Goal: Information Seeking & Learning: Check status

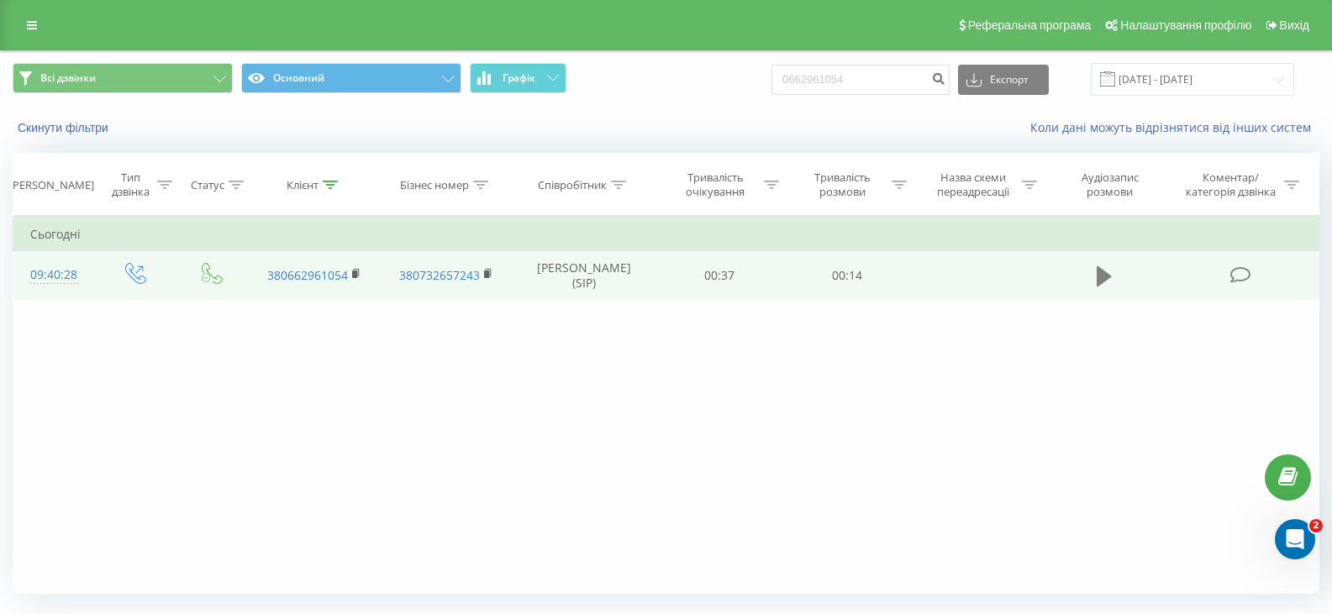
click at [1100, 271] on icon at bounding box center [1103, 276] width 15 height 20
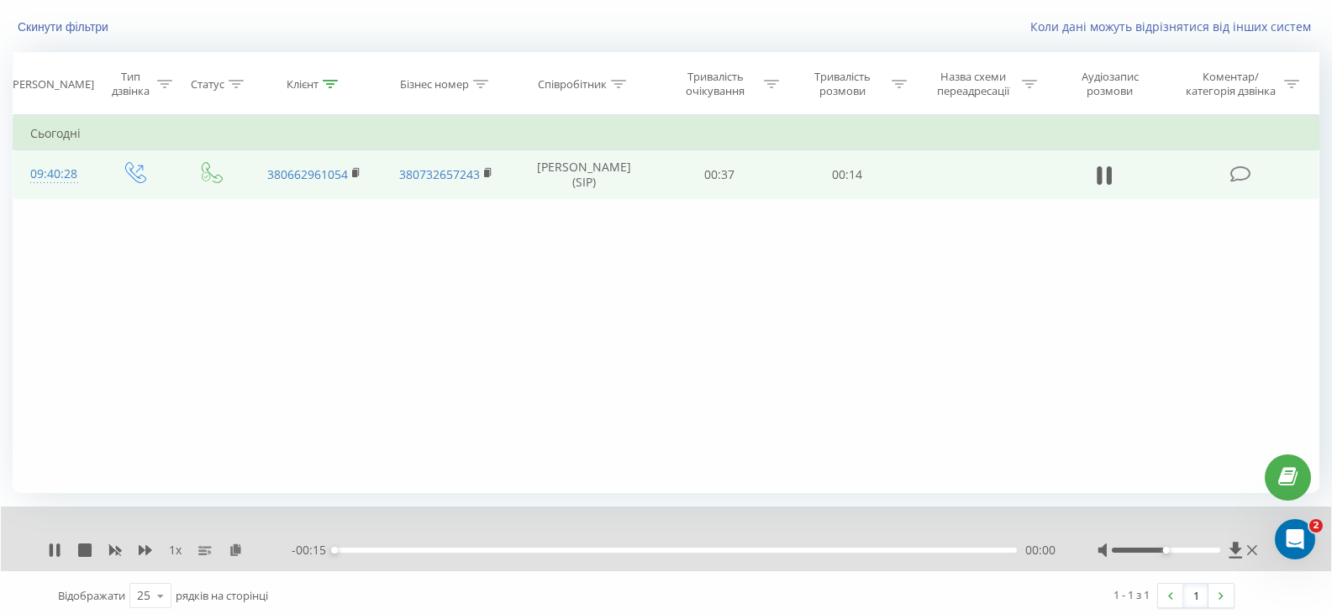
scroll to position [108, 0]
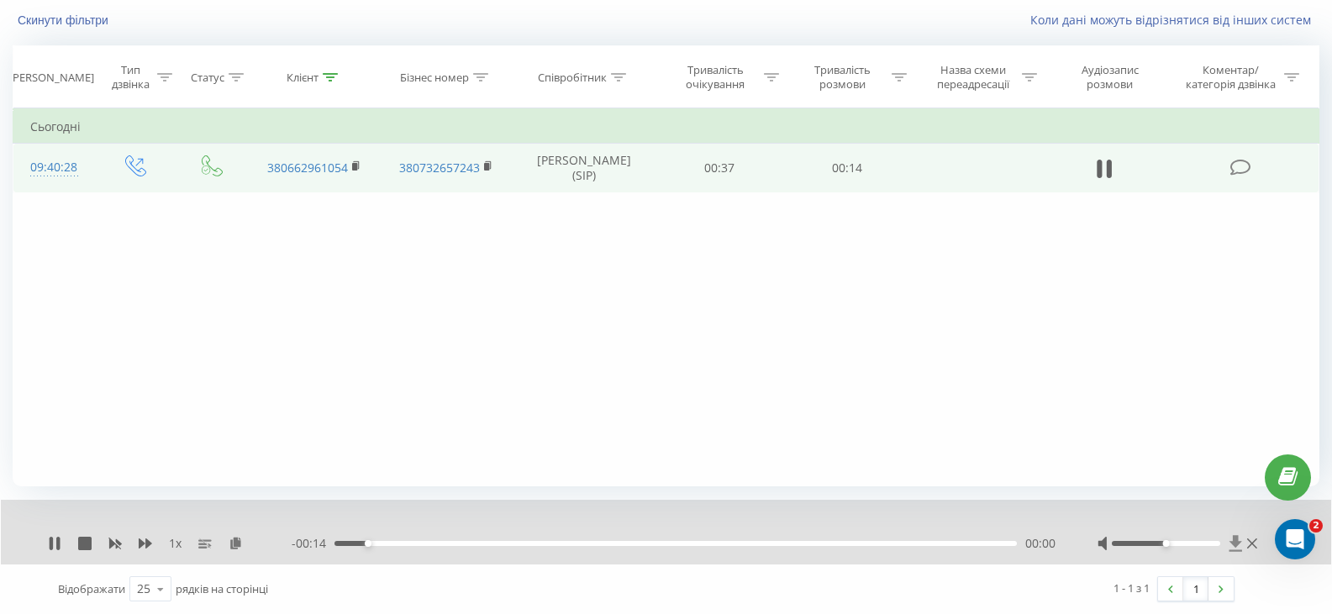
click at [1235, 543] on icon at bounding box center [1235, 543] width 13 height 16
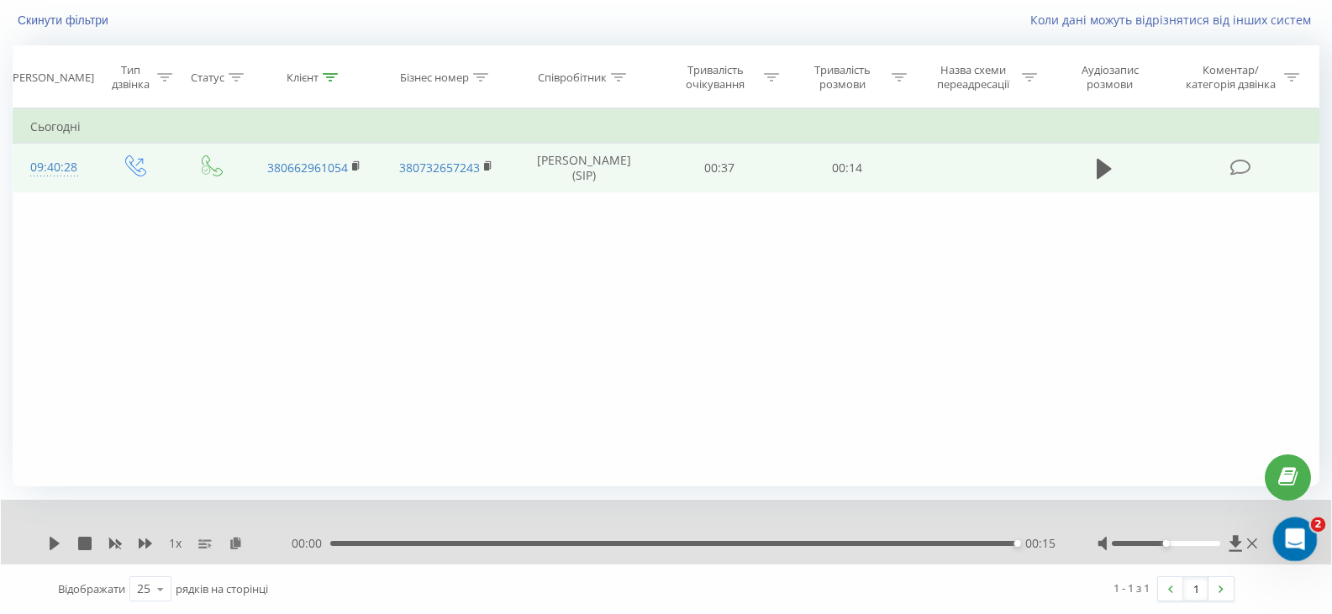
click at [1287, 537] on icon "Открыть службу сообщений Intercom" at bounding box center [1293, 537] width 28 height 28
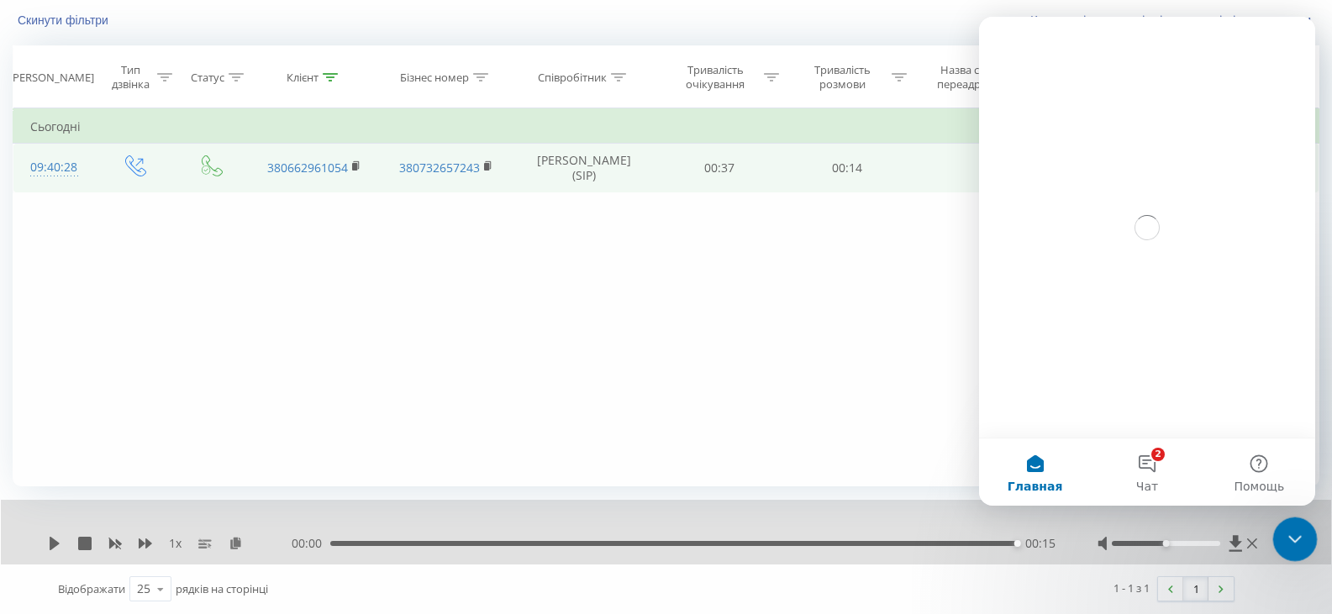
scroll to position [0, 0]
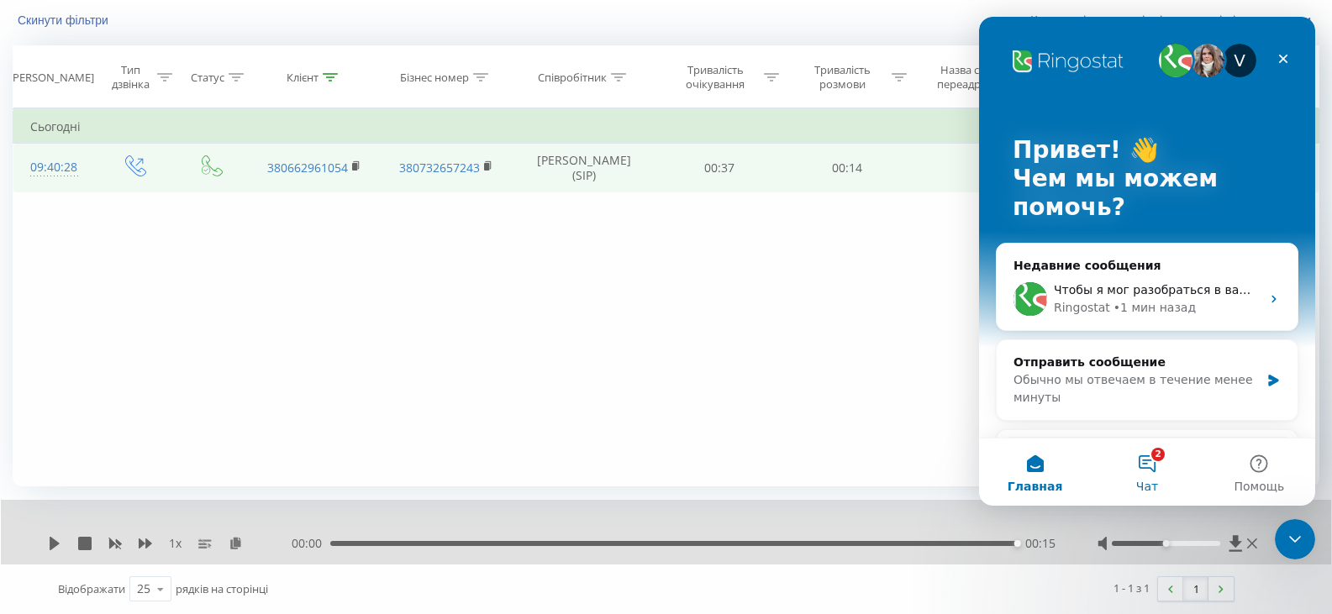
click at [1153, 463] on button "2 Чат" at bounding box center [1147, 472] width 112 height 67
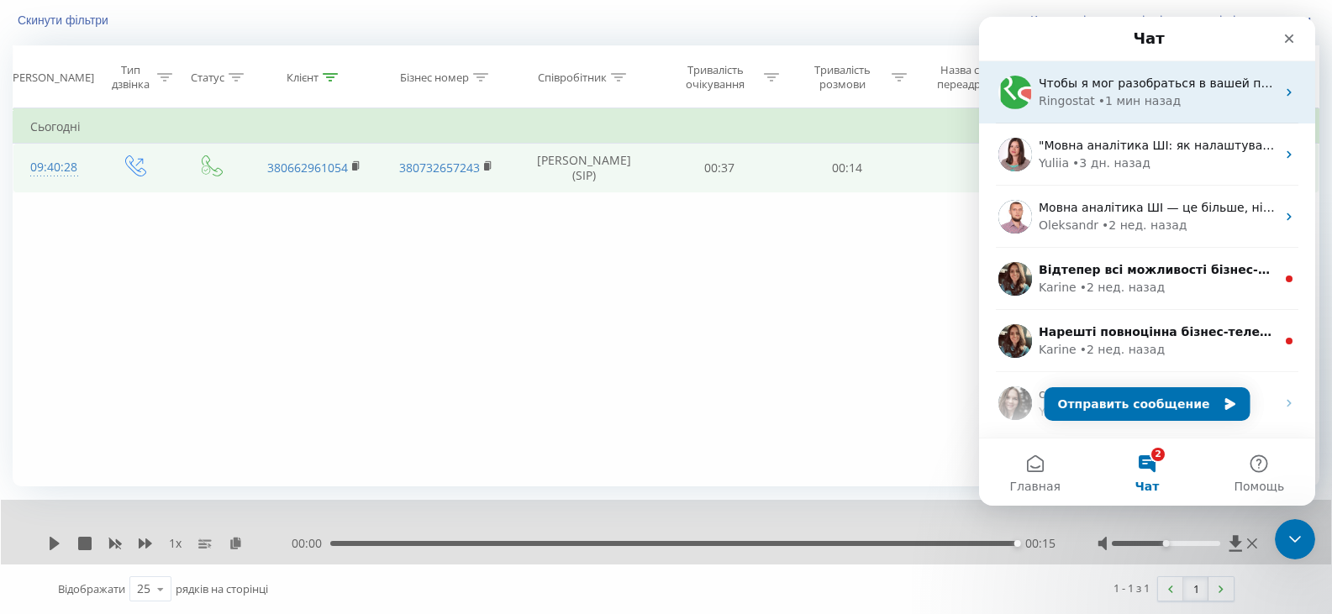
click at [1128, 101] on div "• 1 мин назад" at bounding box center [1139, 101] width 82 height 18
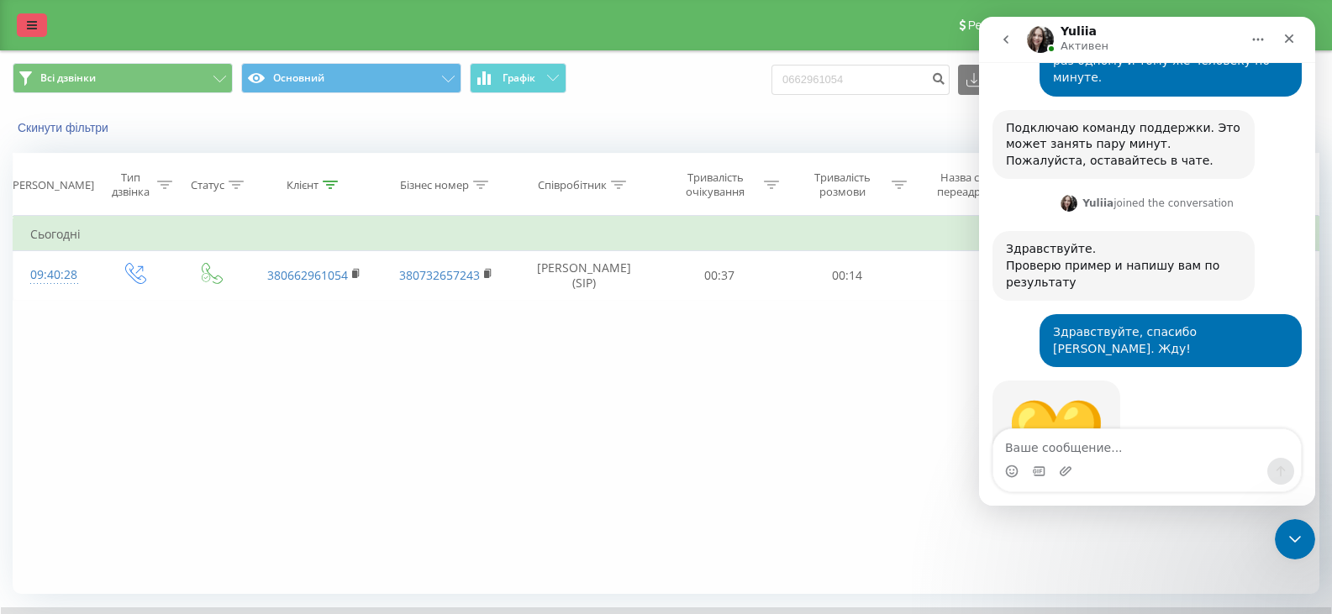
click at [26, 36] on link at bounding box center [32, 25] width 30 height 24
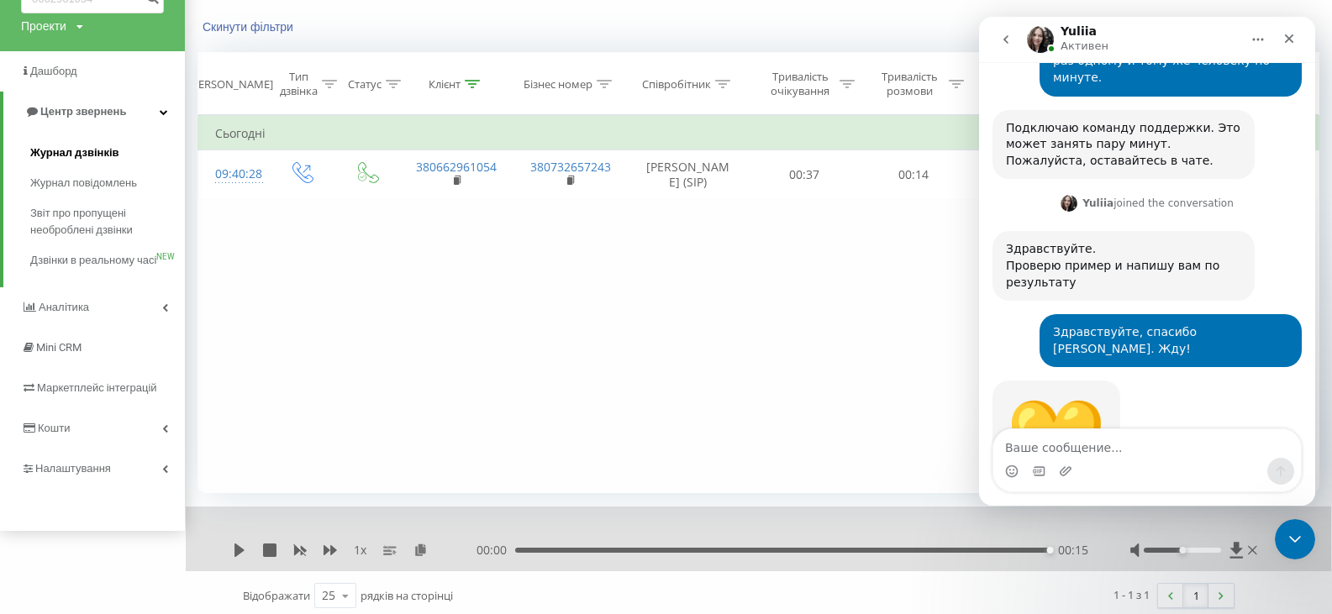
scroll to position [108, 0]
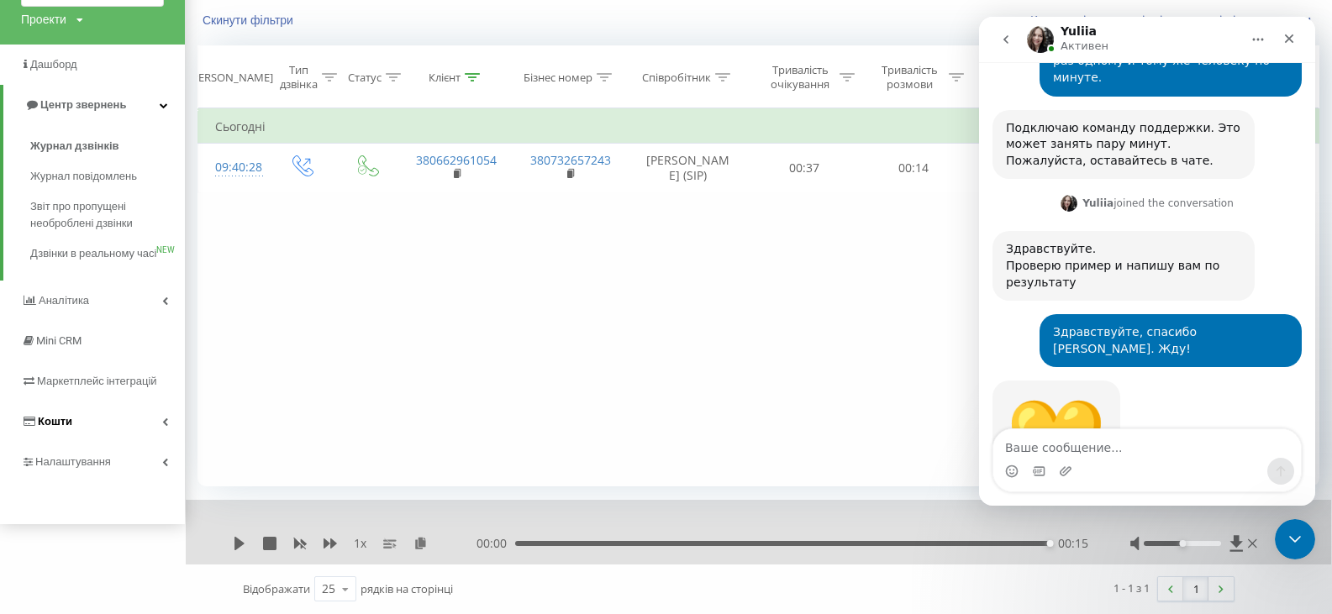
click at [152, 436] on link "Кошти" at bounding box center [92, 422] width 185 height 40
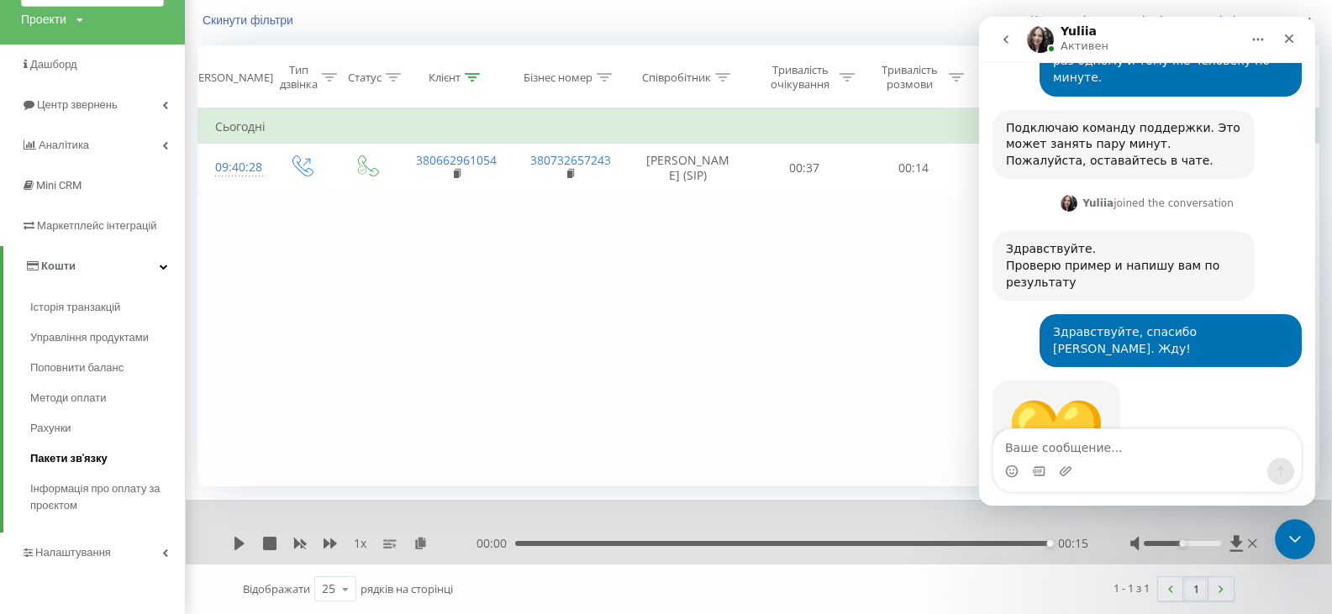
scroll to position [109, 0]
click at [99, 485] on span "Інформація про оплату за проєктом" at bounding box center [103, 497] width 146 height 34
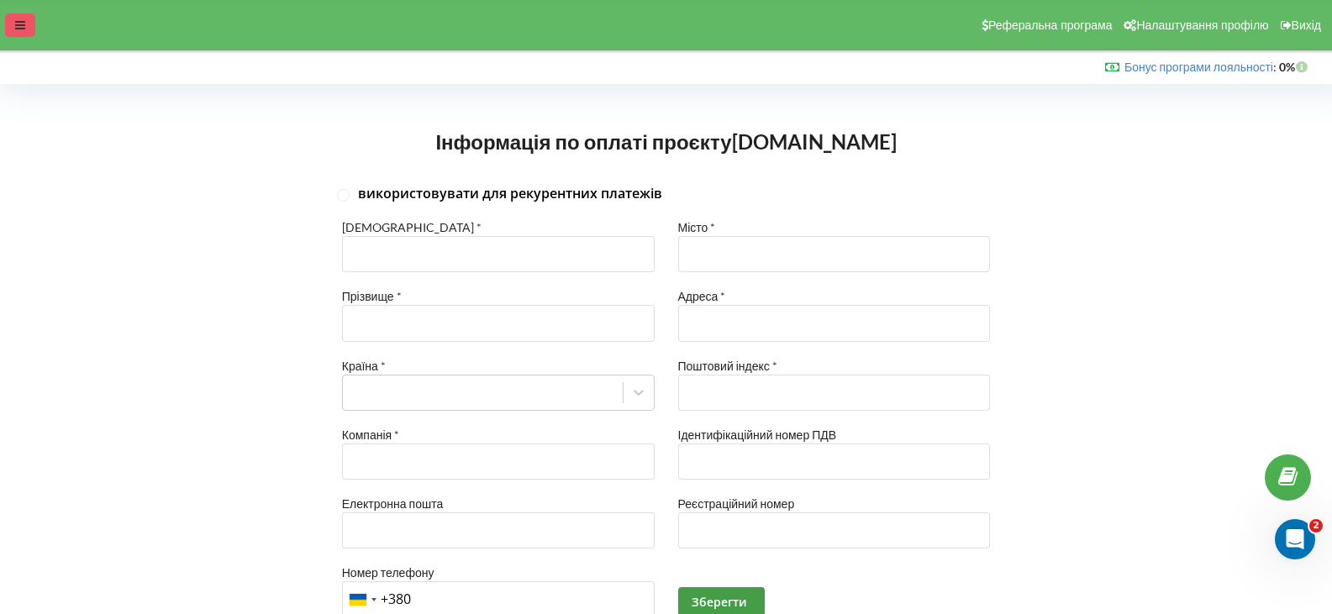
click at [24, 23] on icon at bounding box center [20, 25] width 10 height 12
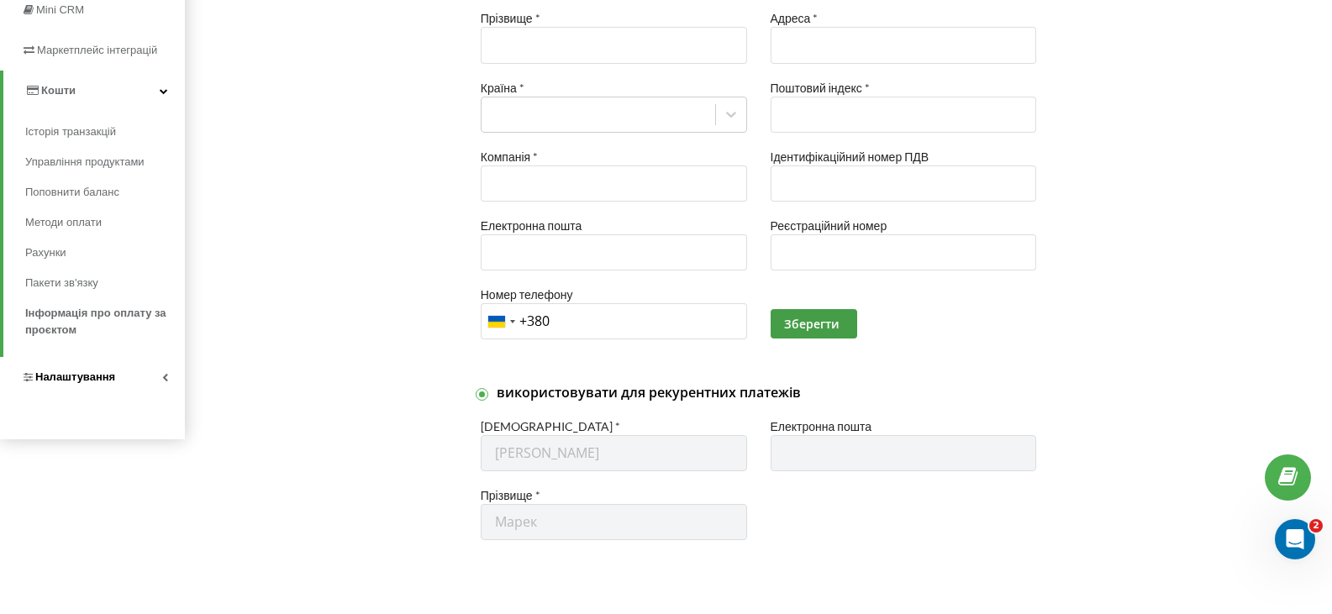
scroll to position [280, 0]
click at [55, 246] on span "Рахунки" at bounding box center [47, 251] width 45 height 17
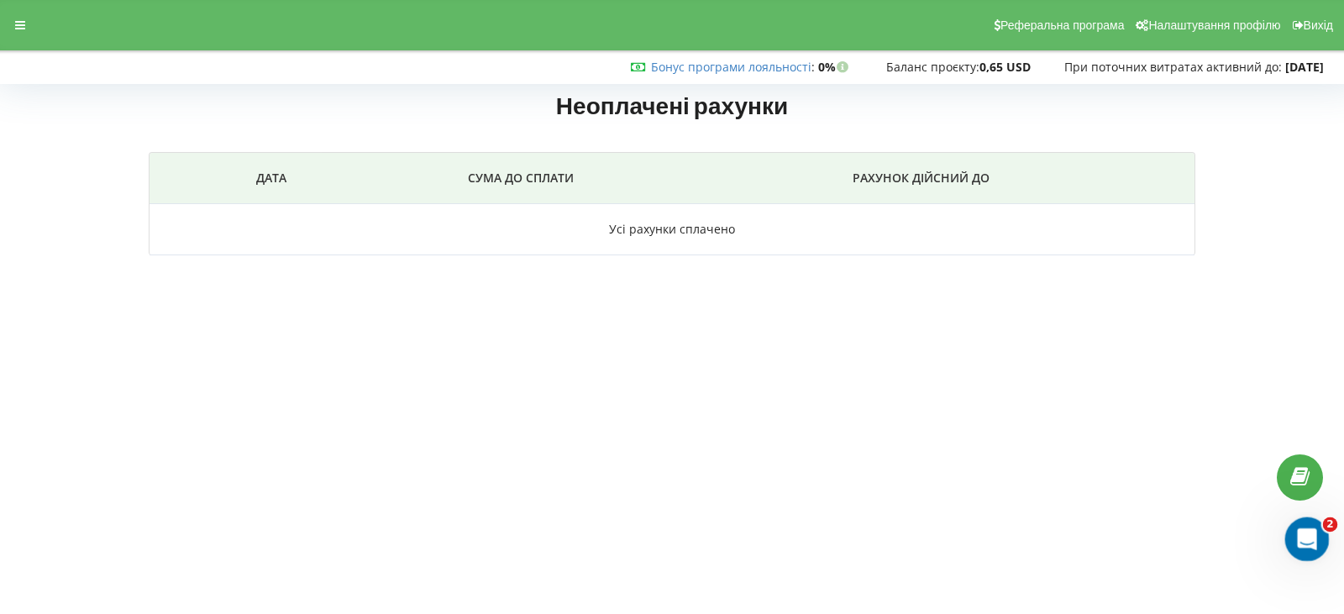
click at [1301, 528] on icon "Открыть службу сообщений Intercom" at bounding box center [1305, 537] width 28 height 28
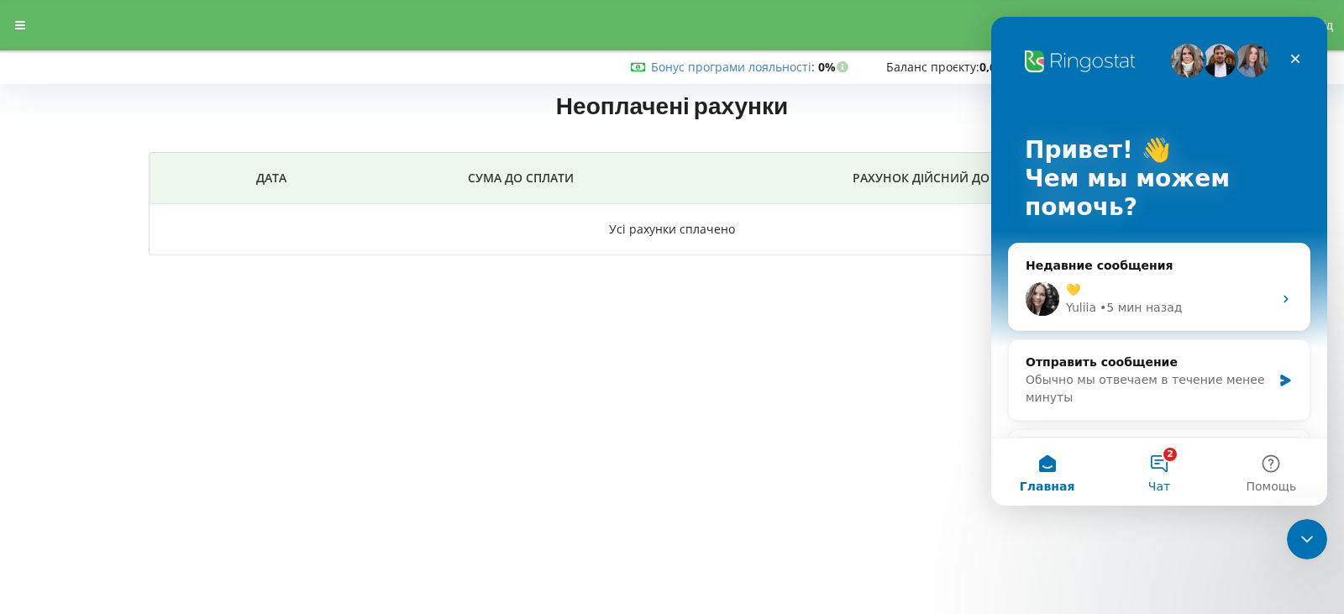
click at [1168, 481] on span "Чат" at bounding box center [1160, 487] width 22 height 12
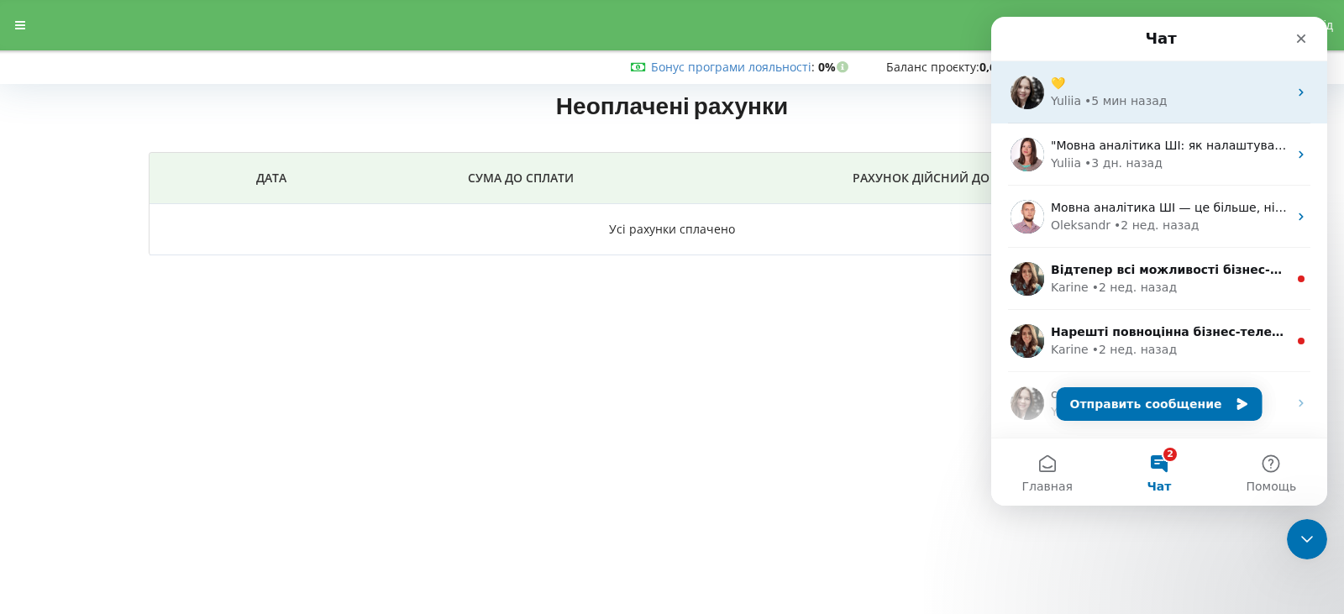
click at [1144, 86] on div "💛" at bounding box center [1169, 84] width 237 height 18
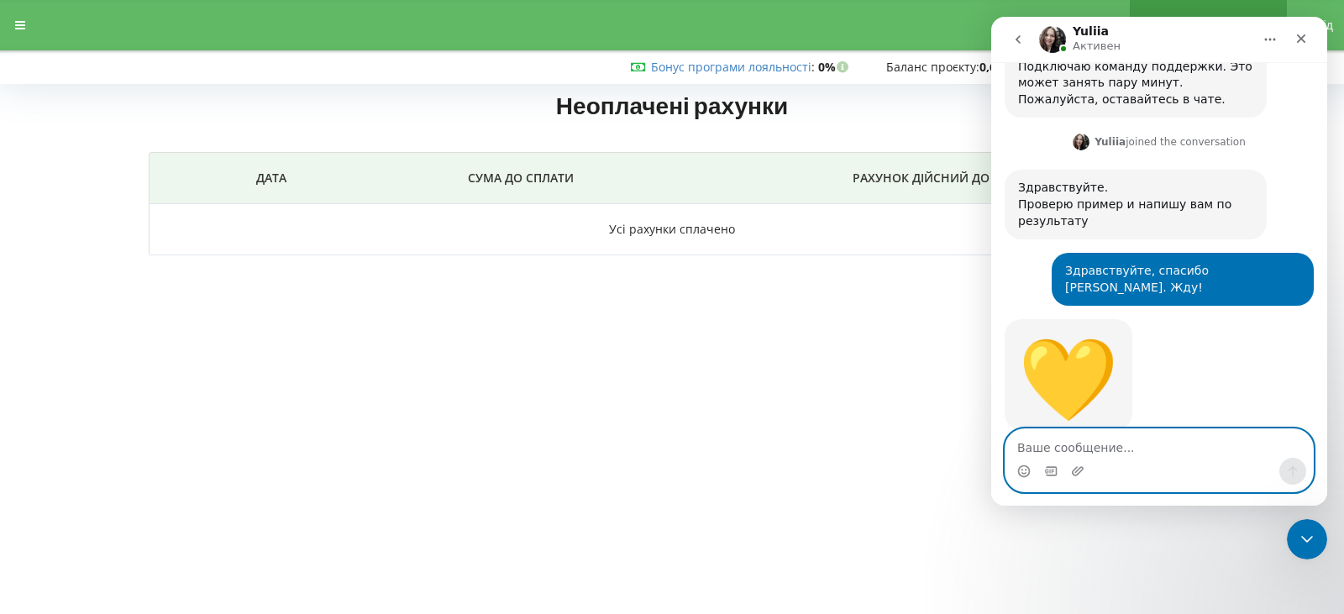
scroll to position [954, 0]
click at [1072, 445] on textarea "Ваше сообщение..." at bounding box center [1160, 443] width 308 height 29
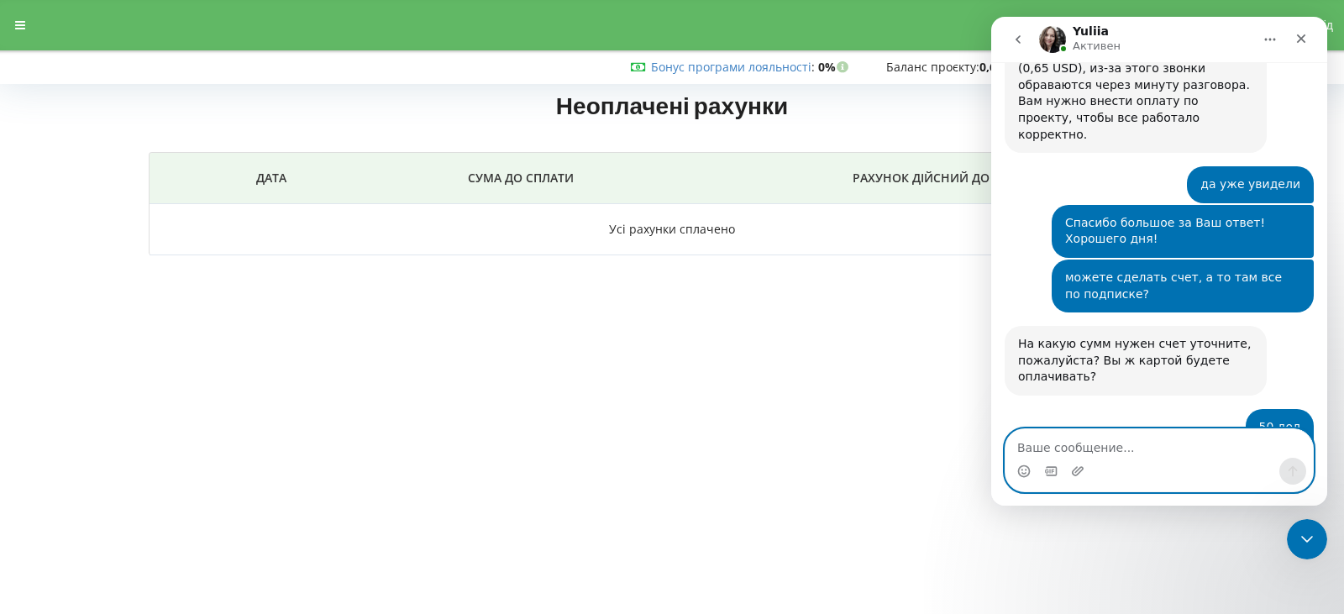
scroll to position [1408, 0]
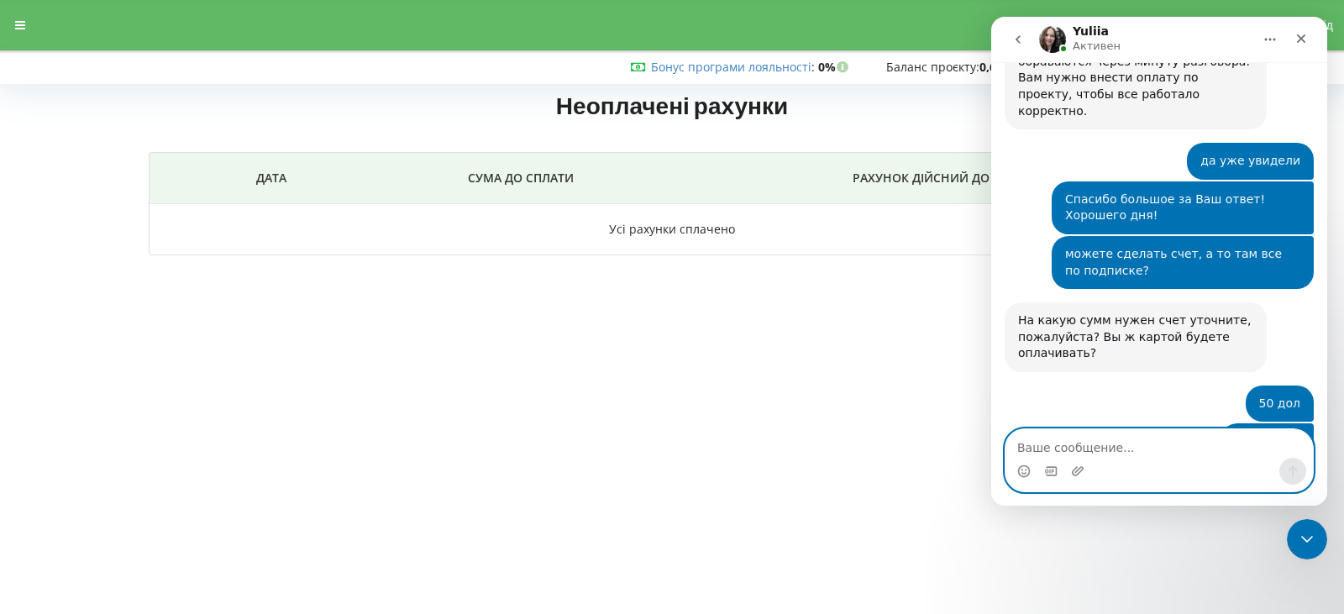
click at [1077, 455] on textarea "Ваше сообщение..." at bounding box center [1160, 443] width 308 height 29
click at [607, 359] on body "Реферальна програма Налаштування профілю Вихід Бонус програми лояльності : Бону…" at bounding box center [672, 307] width 1344 height 614
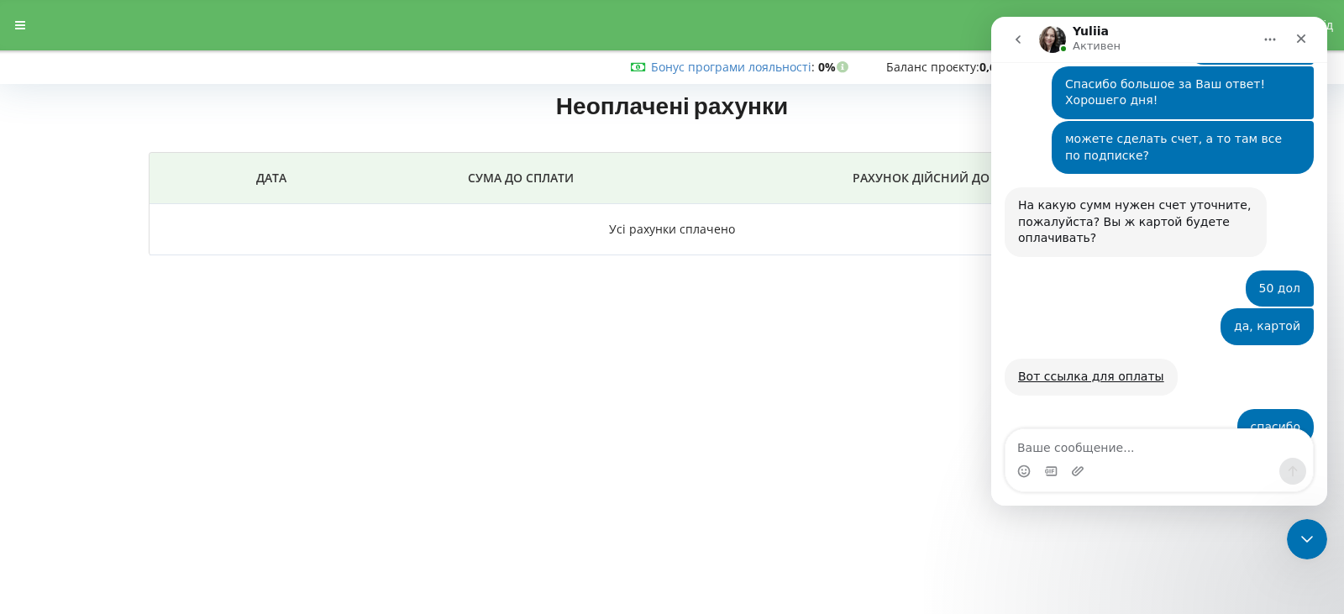
scroll to position [1525, 0]
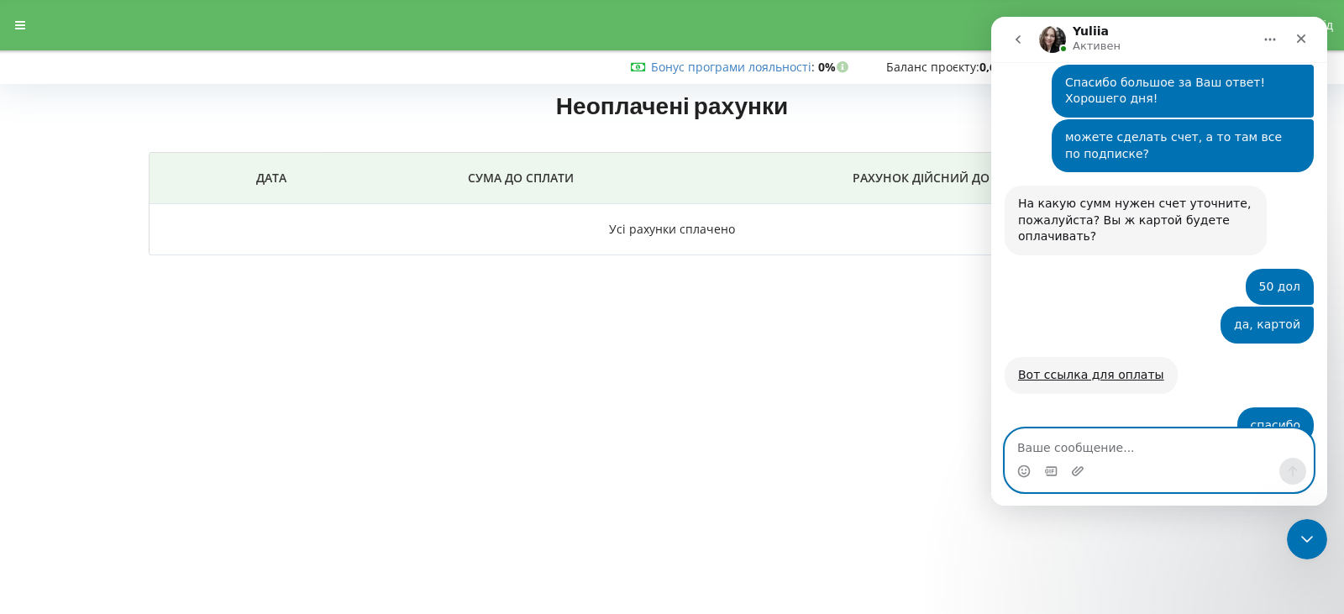
click at [1093, 441] on textarea "Ваше сообщение..." at bounding box center [1160, 443] width 308 height 29
click at [1049, 33] on img "Мессенджер Intercom" at bounding box center [1052, 39] width 27 height 27
click at [1101, 445] on textarea "Ваше сообщение..." at bounding box center [1160, 443] width 308 height 29
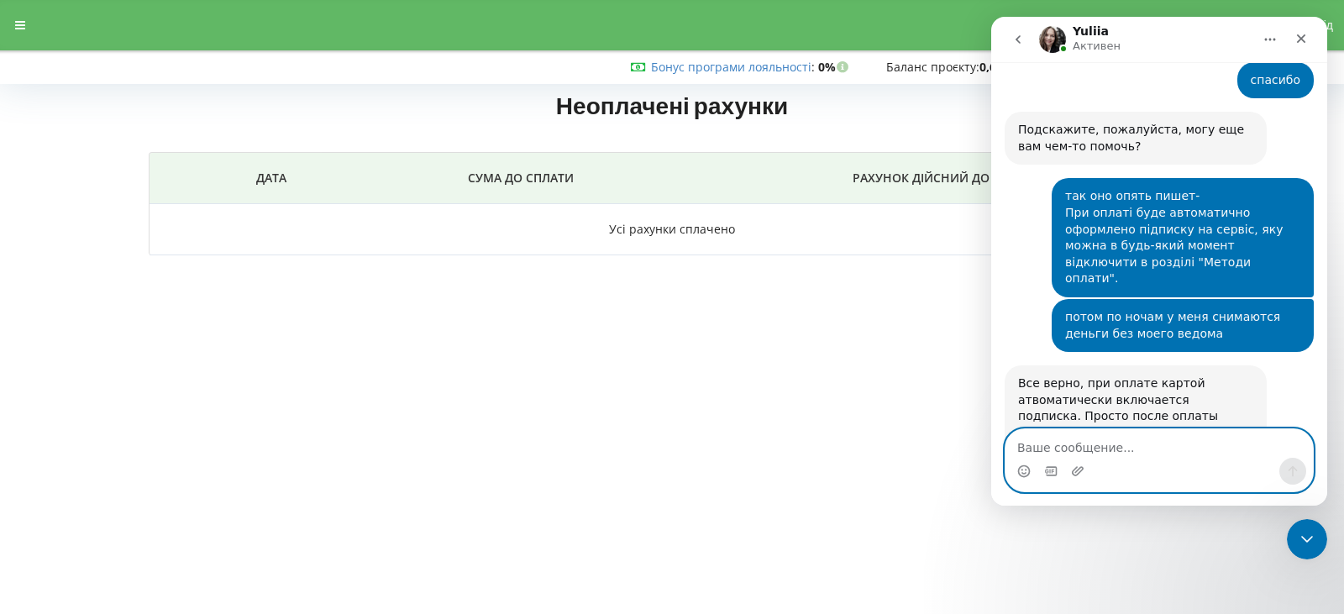
scroll to position [1935, 0]
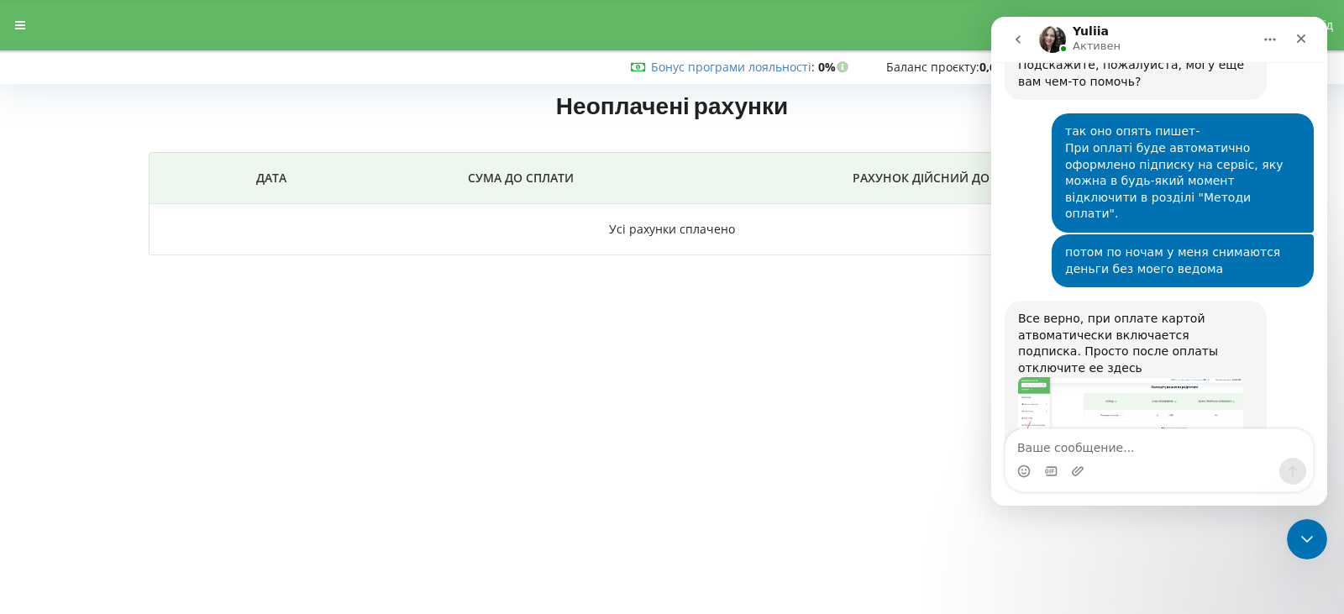
click at [1139, 377] on img "Yuliia говорит…" at bounding box center [1130, 423] width 225 height 92
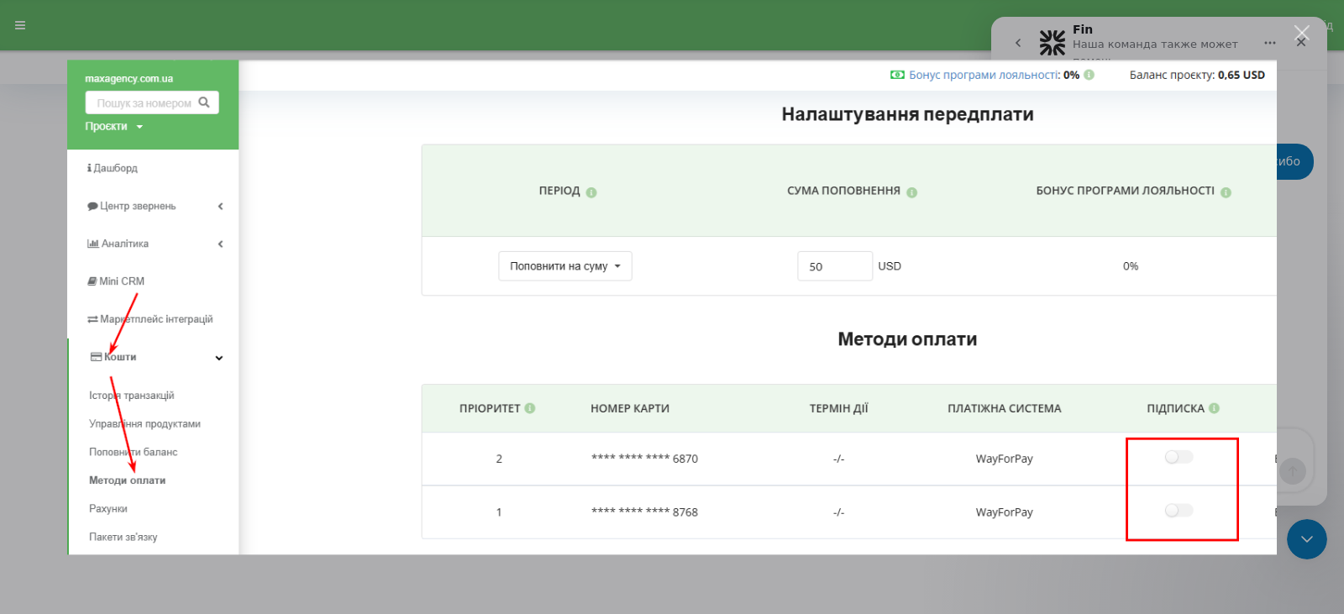
scroll to position [2504, 0]
click at [1300, 33] on div "Закрыть" at bounding box center [1303, 33] width 16 height 16
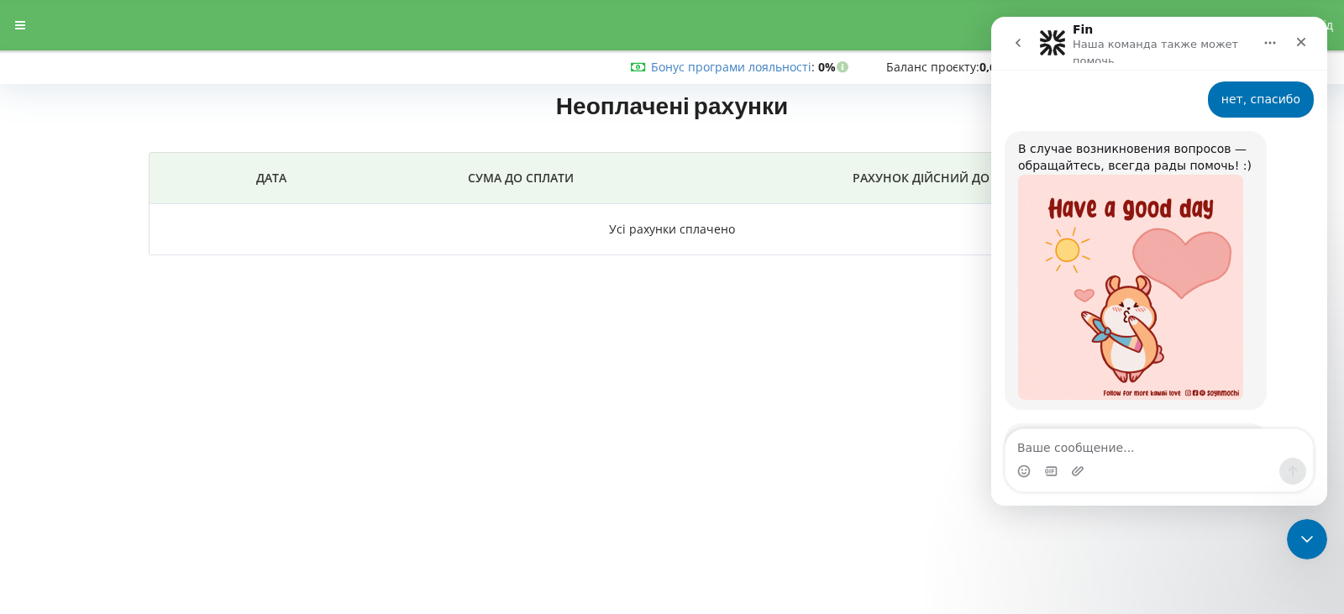
scroll to position [2549, 0]
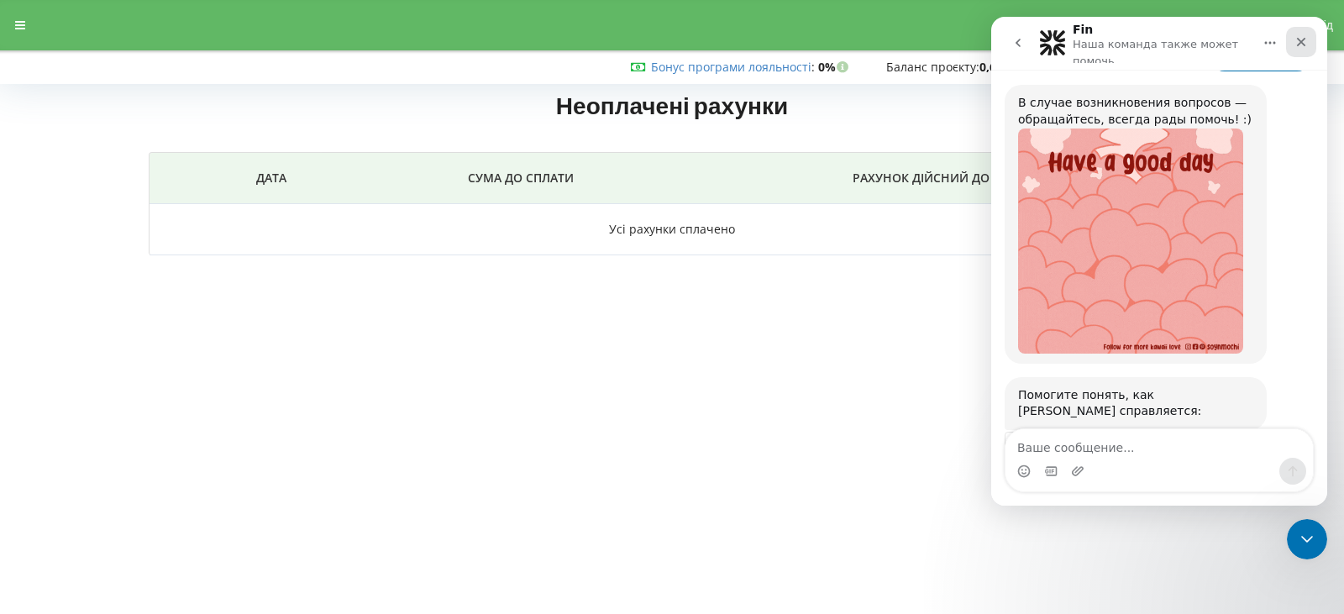
click at [1305, 45] on icon "Закрыть" at bounding box center [1301, 42] width 9 height 9
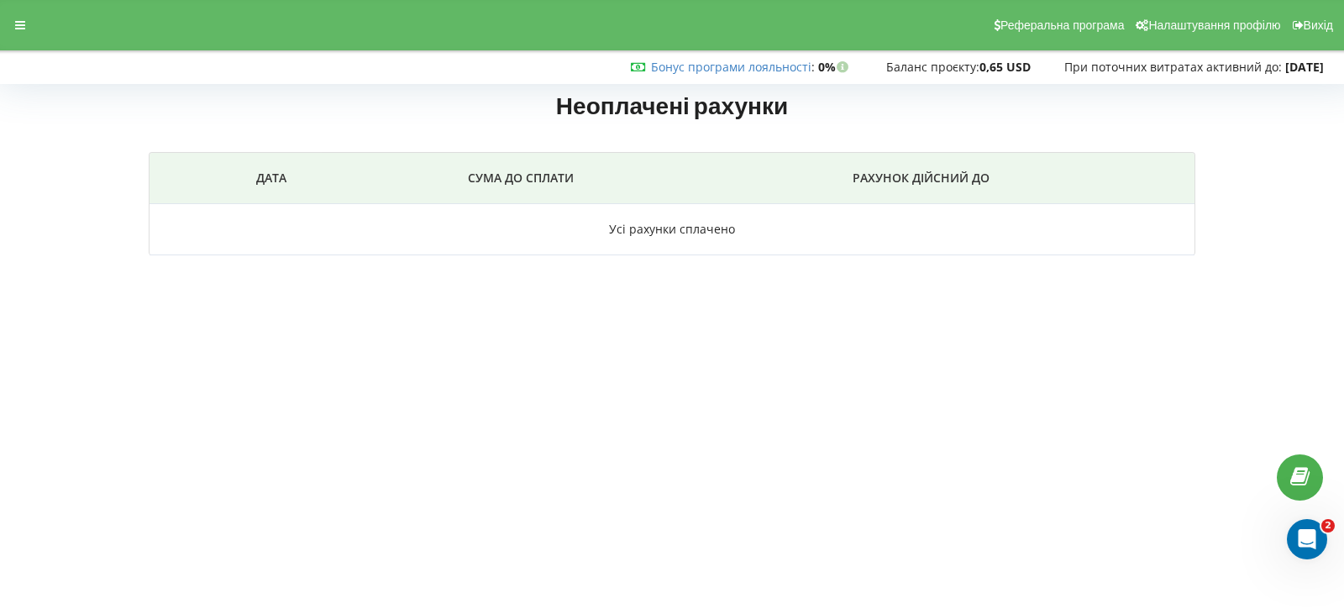
scroll to position [2548, 0]
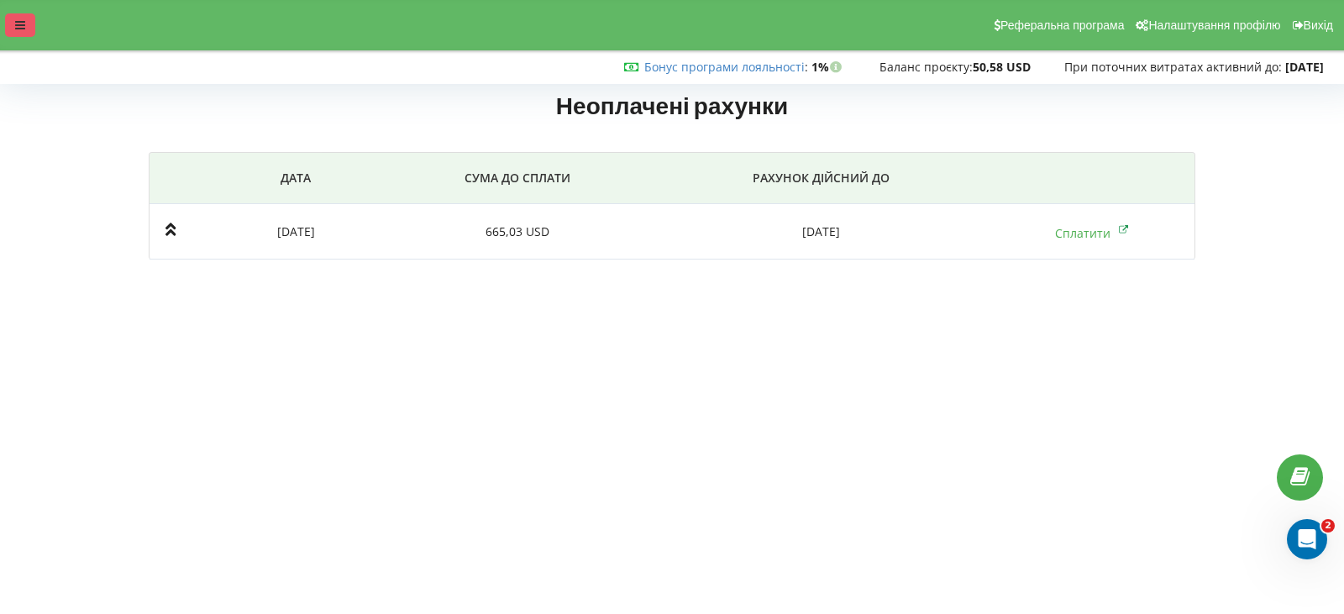
click at [21, 20] on icon at bounding box center [20, 25] width 10 height 12
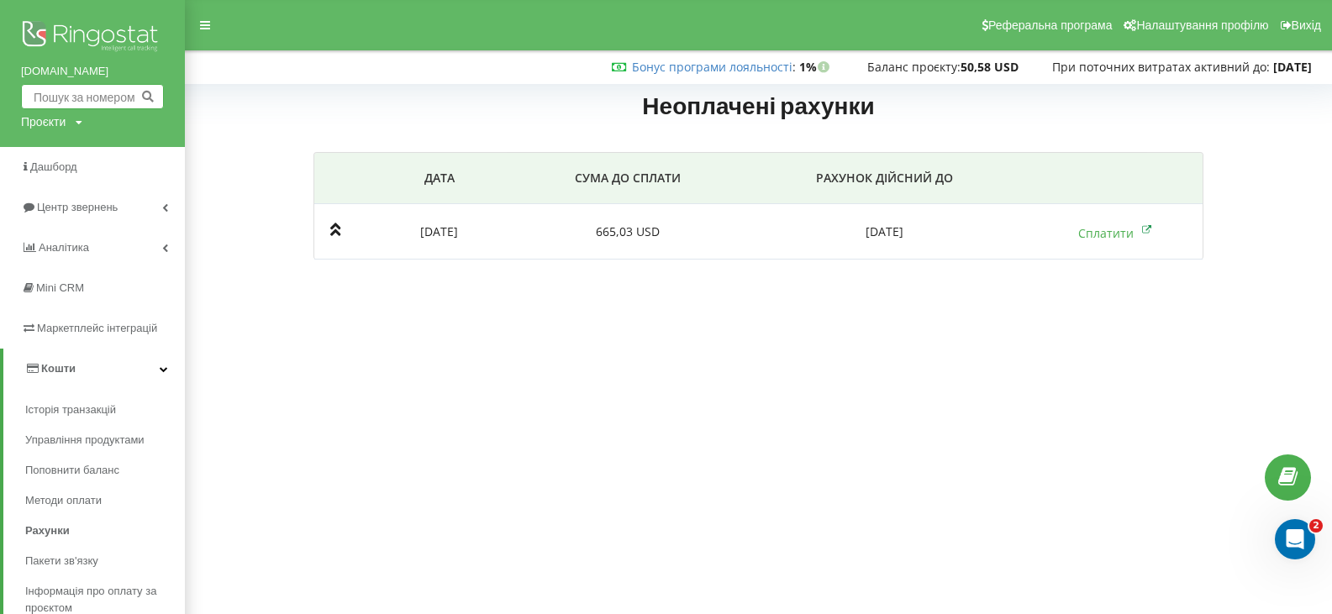
click at [74, 102] on input "text" at bounding box center [92, 96] width 143 height 25
paste input "0635421366"
type input "0635421366"
click at [145, 97] on icon at bounding box center [147, 96] width 14 height 10
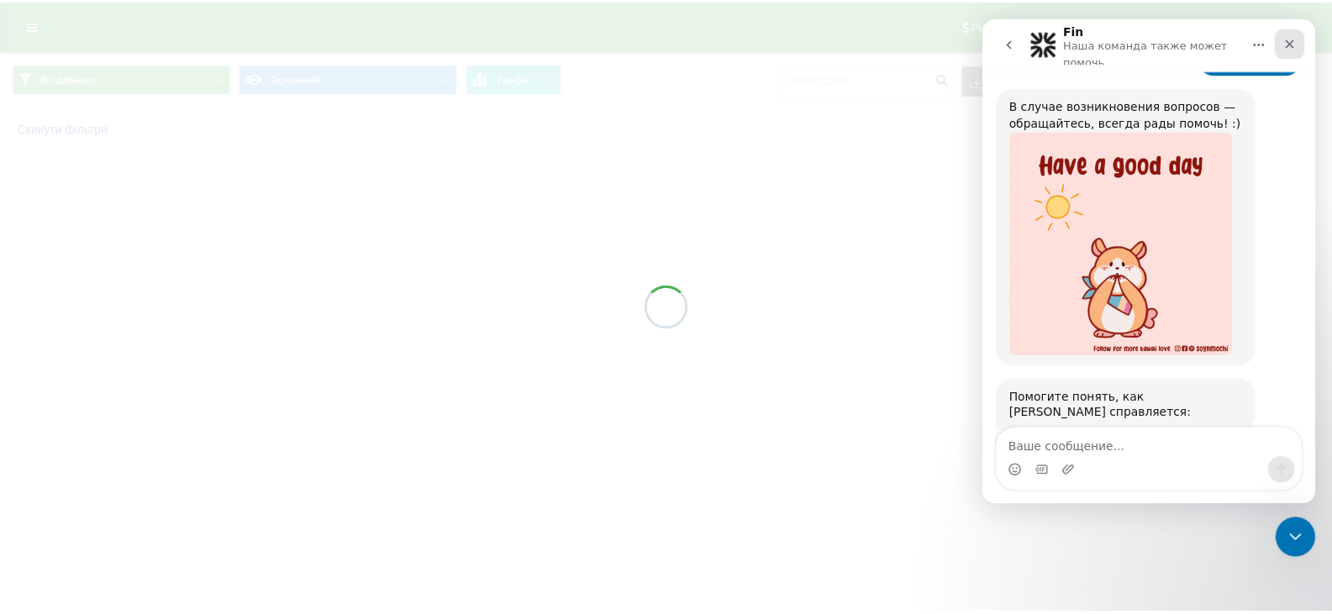
scroll to position [2549, 0]
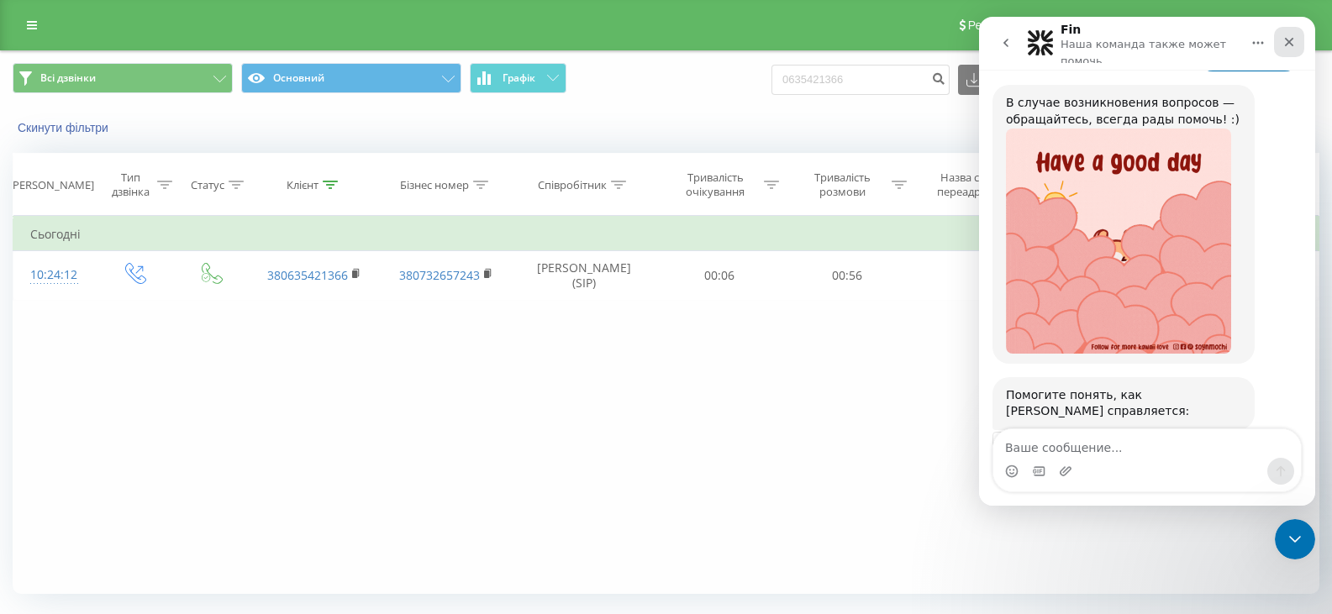
click at [1296, 40] on div "Закрыть" at bounding box center [1289, 42] width 30 height 30
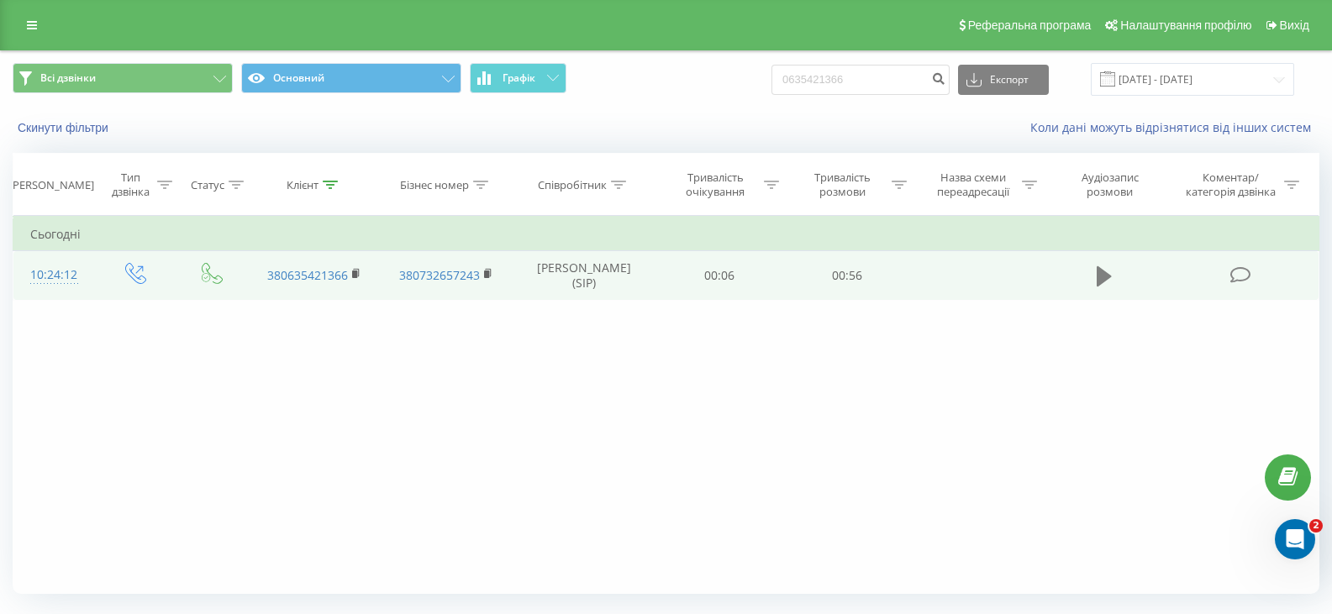
scroll to position [2548, 0]
click at [1107, 276] on icon at bounding box center [1103, 276] width 15 height 20
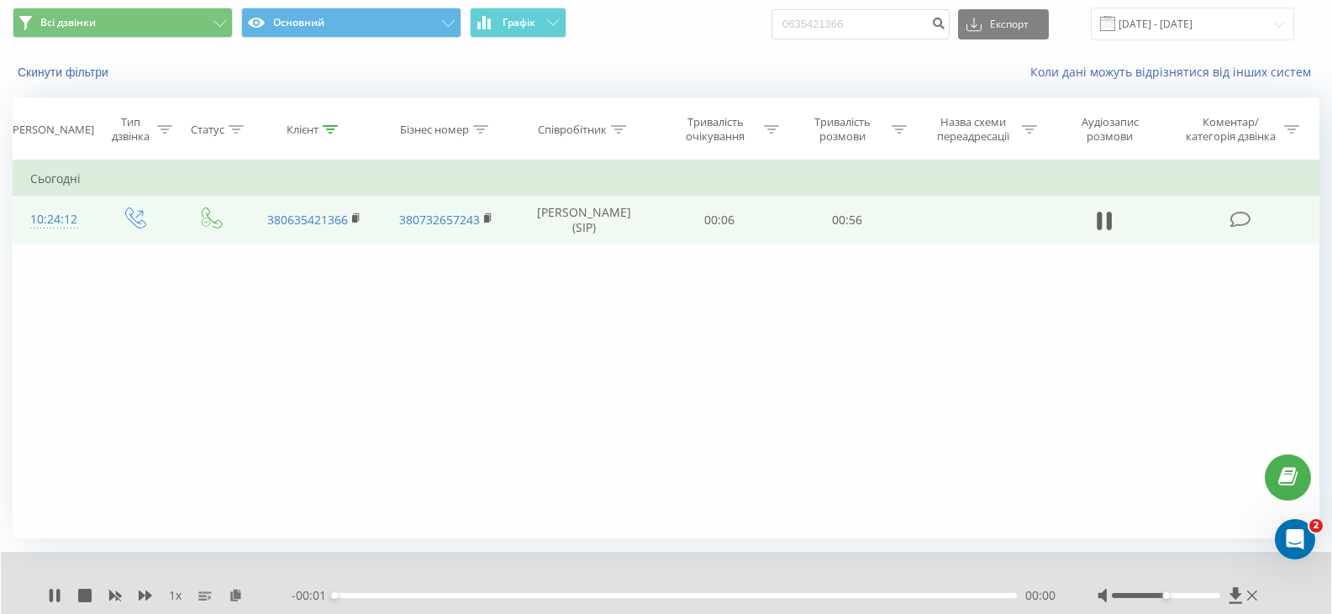
scroll to position [108, 0]
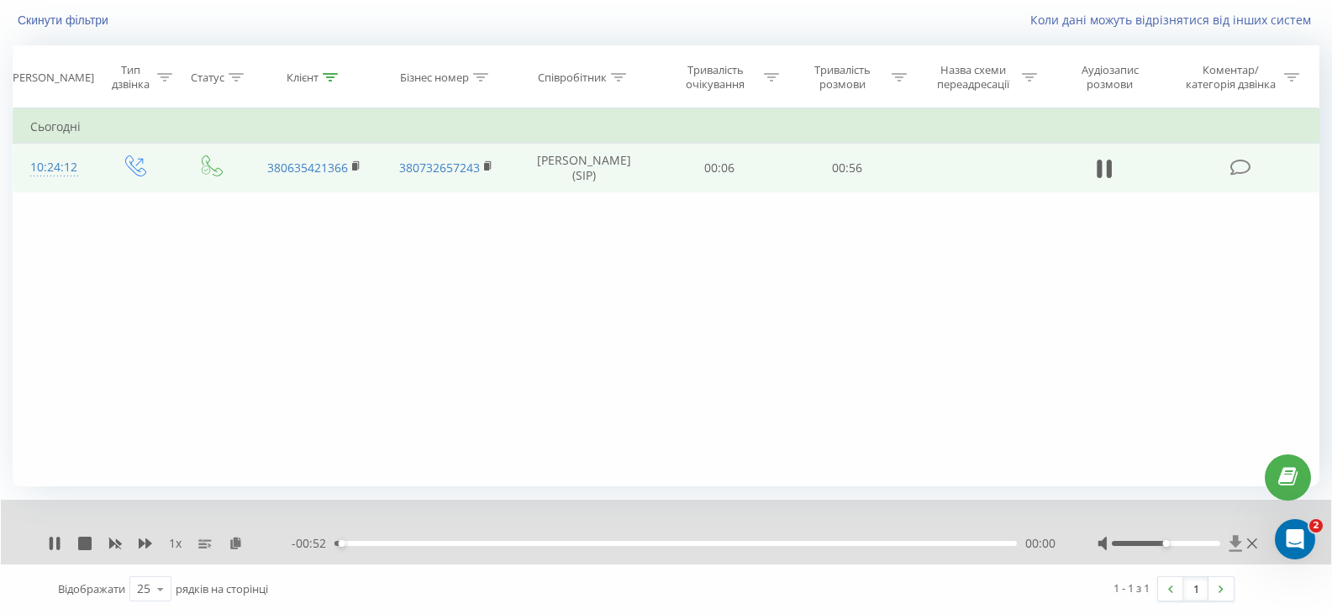
click at [1233, 546] on icon at bounding box center [1235, 543] width 14 height 17
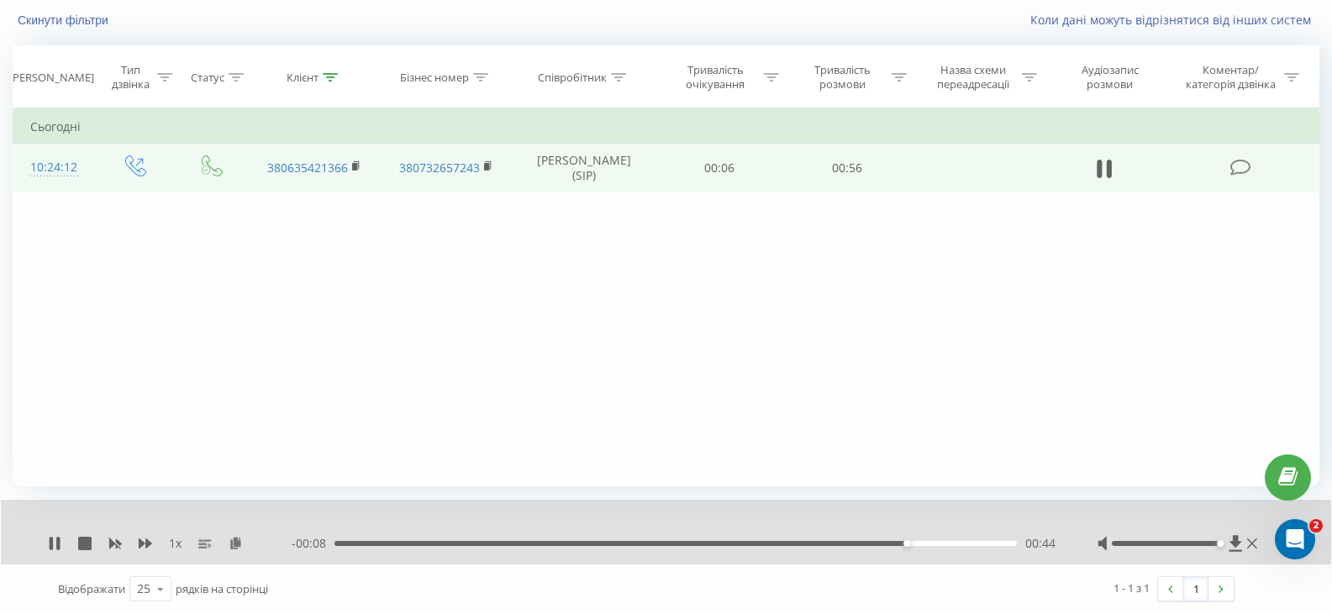
drag, startPoint x: 1164, startPoint y: 544, endPoint x: 1228, endPoint y: 527, distance: 66.0
click at [1228, 527] on div "1 x - 00:08 00:44 00:44" at bounding box center [666, 532] width 1330 height 65
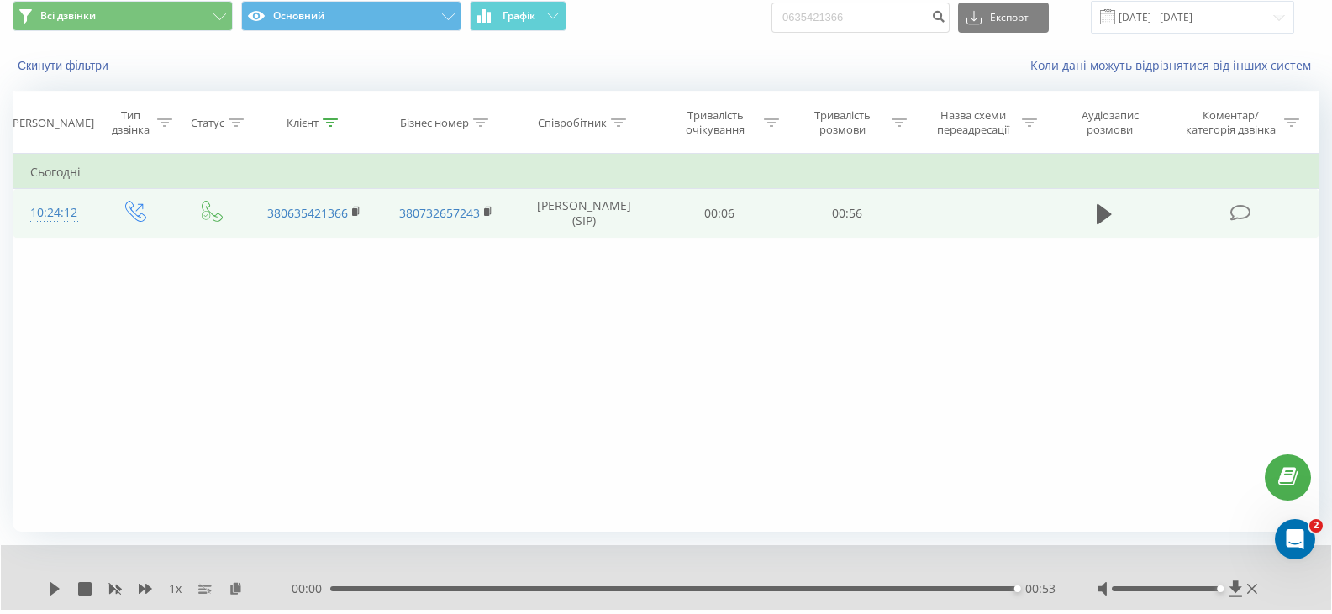
scroll to position [0, 0]
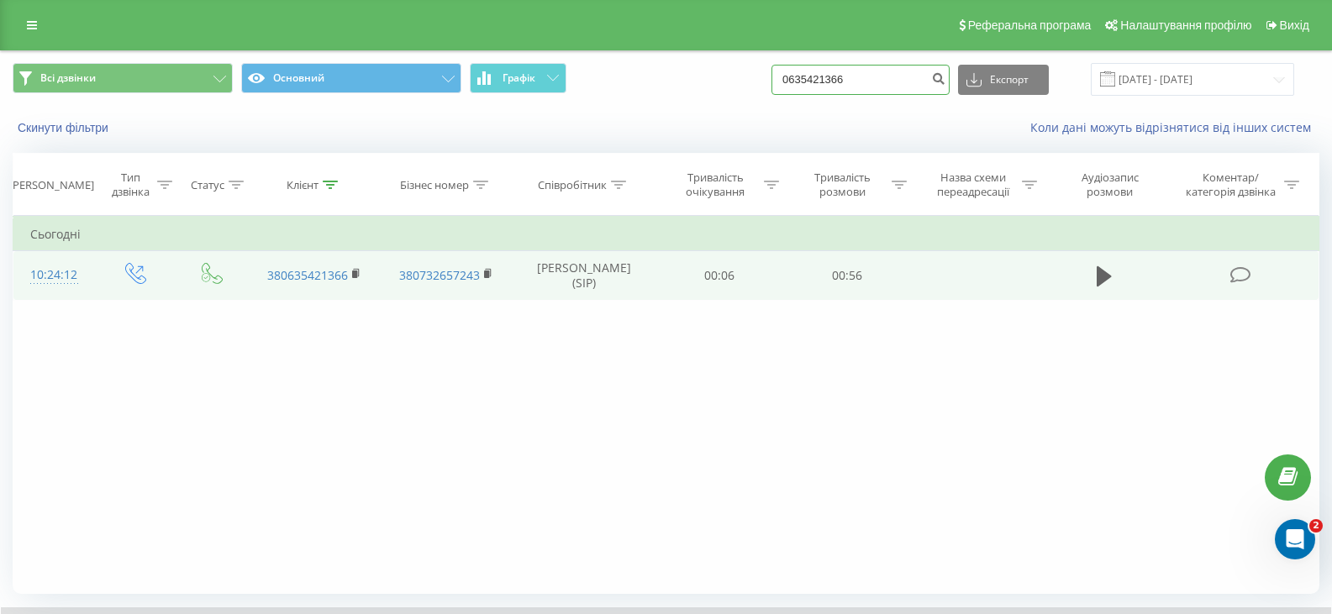
drag, startPoint x: 885, startPoint y: 81, endPoint x: 765, endPoint y: 81, distance: 120.1
click at [765, 81] on div "Всі дзвінки Основний Графік 0635421366 Експорт .csv .xls .xlsx 19.05.2025 - 19.…" at bounding box center [666, 79] width 1307 height 33
paste input "61234565"
type input "0661234565"
click at [945, 80] on icon "submit" at bounding box center [938, 76] width 14 height 10
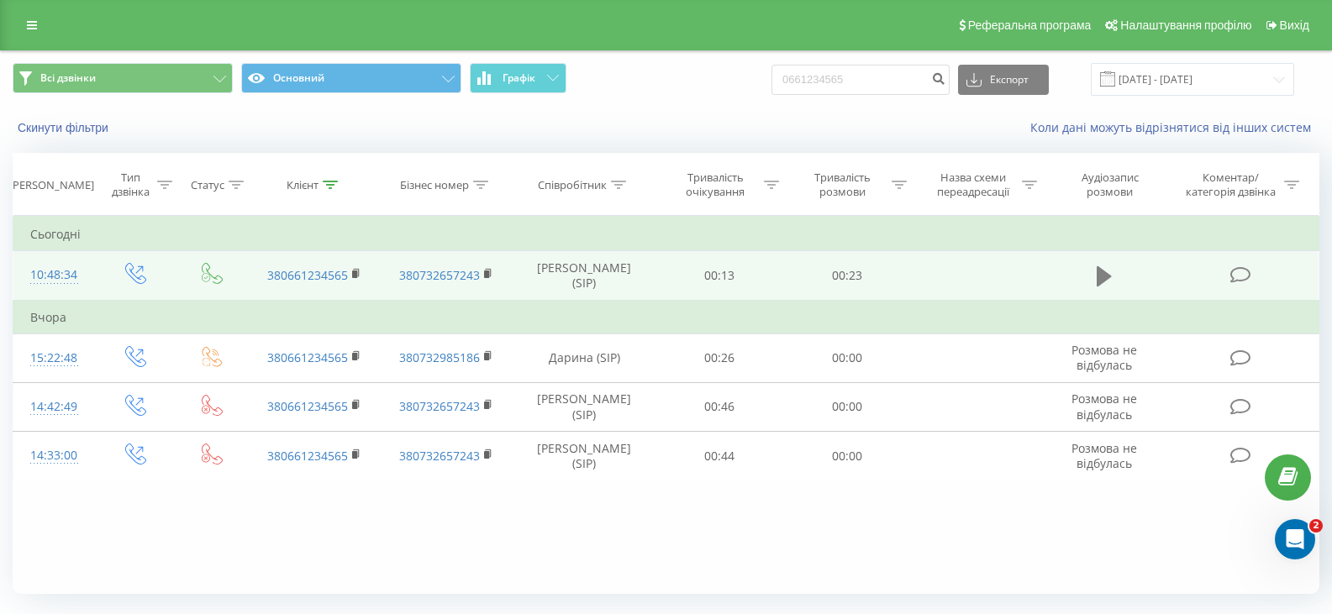
click at [1105, 277] on icon at bounding box center [1103, 276] width 15 height 20
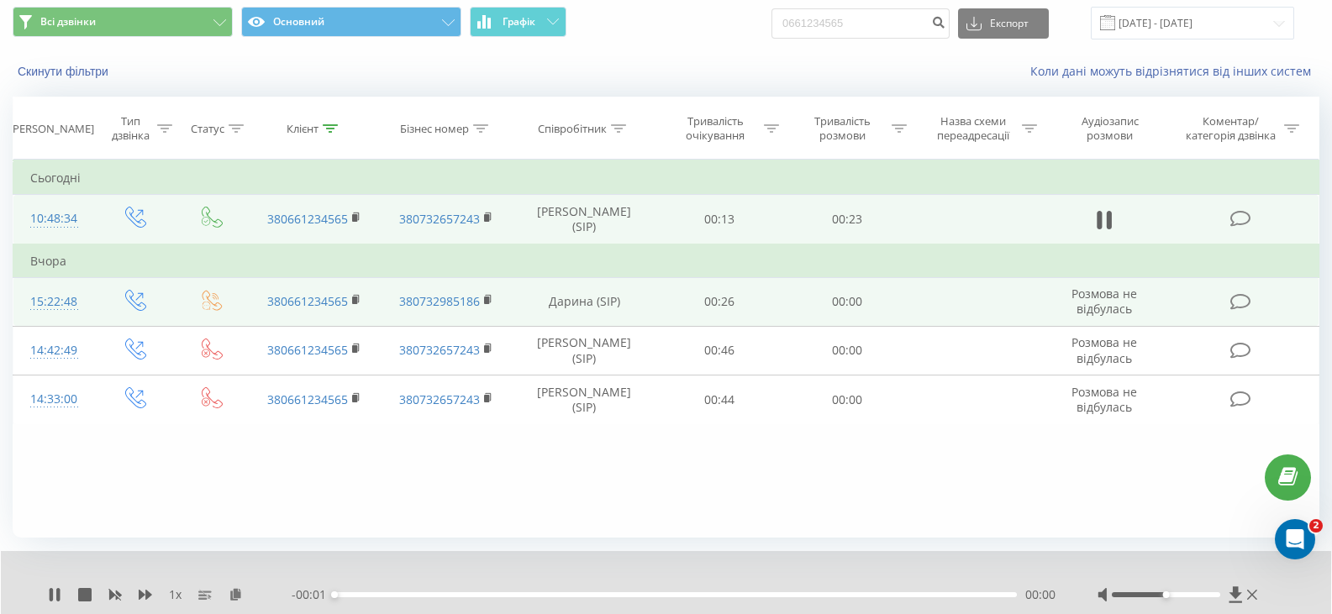
scroll to position [108, 0]
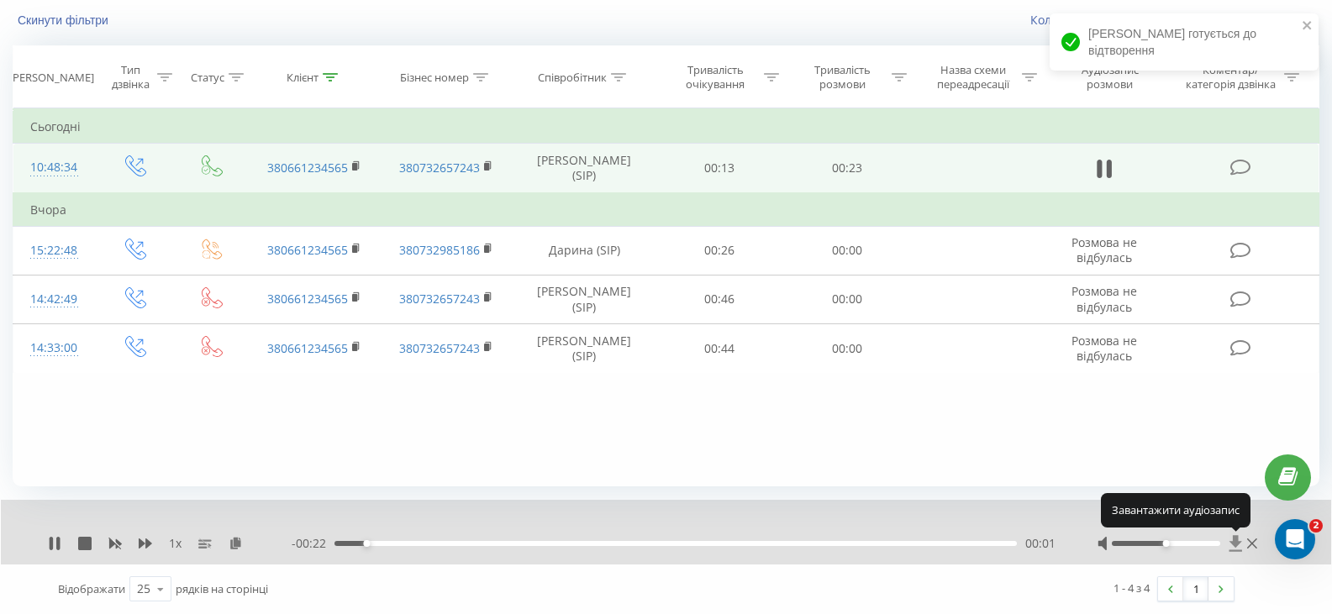
click at [1233, 544] on icon at bounding box center [1235, 543] width 13 height 16
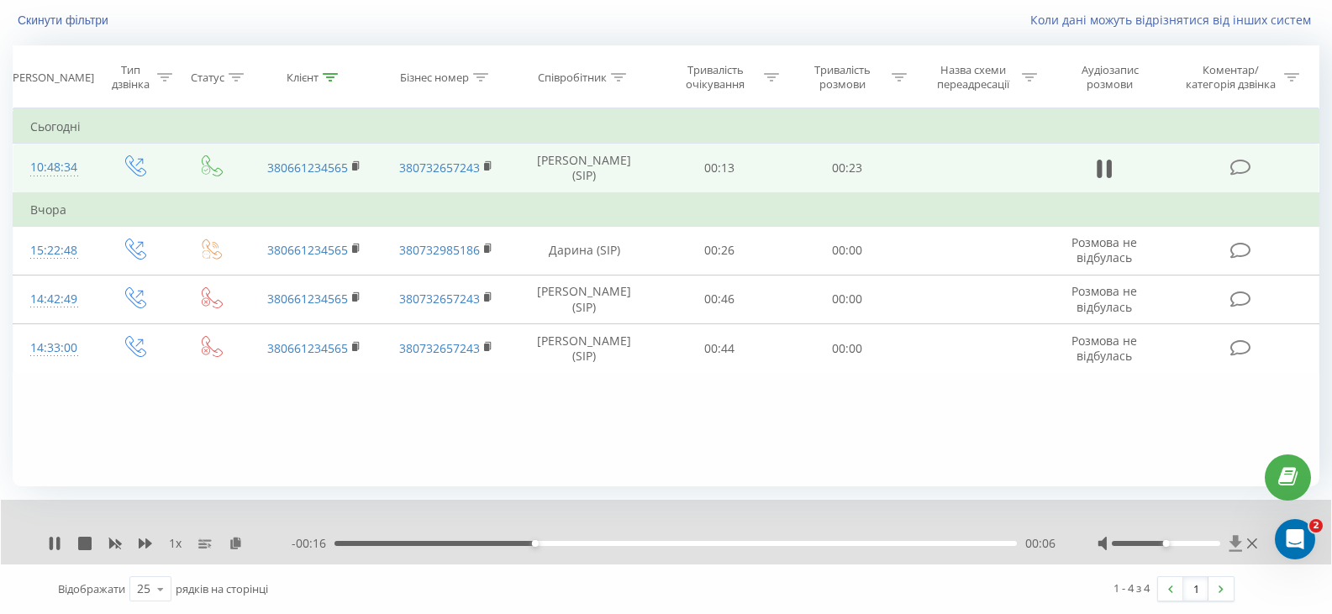
click at [1236, 543] on icon at bounding box center [1235, 543] width 13 height 16
